Goal: Task Accomplishment & Management: Manage account settings

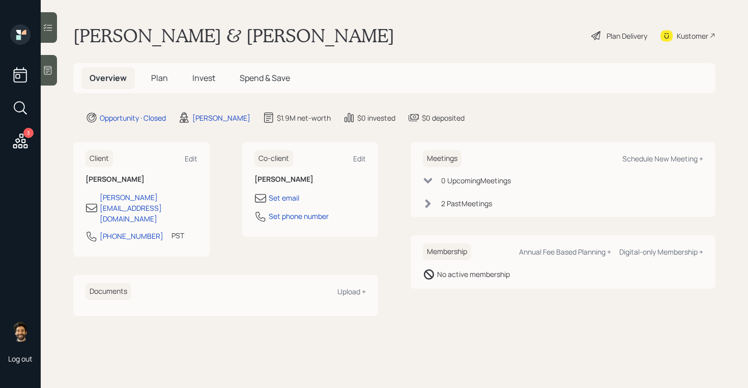
click at [194, 76] on span "Invest" at bounding box center [203, 77] width 23 height 11
